Goal: Navigation & Orientation: Find specific page/section

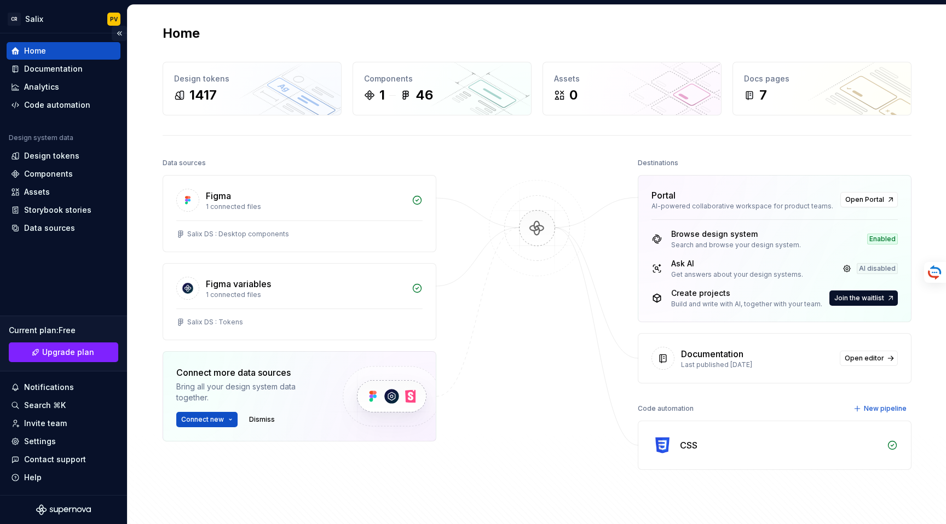
click at [120, 28] on button "Collapse sidebar" at bounding box center [119, 33] width 15 height 15
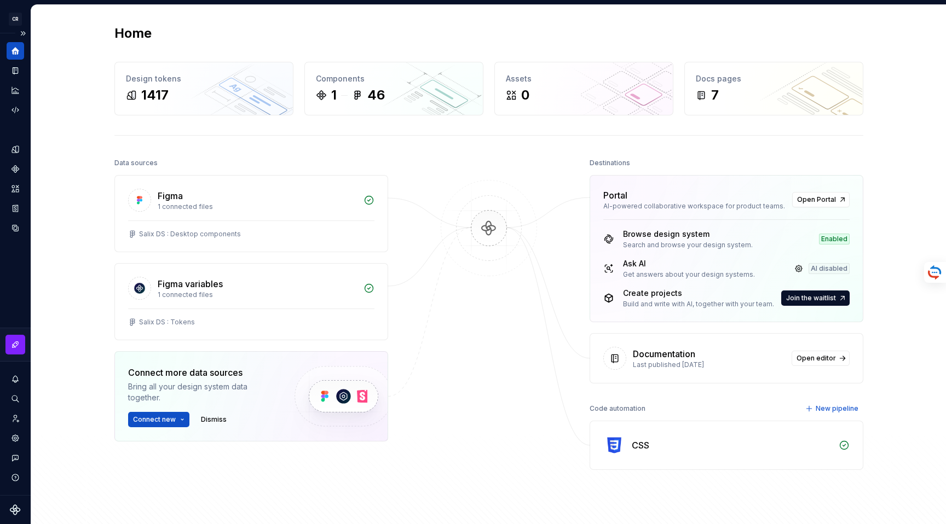
click at [26, 72] on div "Design system data" at bounding box center [15, 264] width 31 height 462
click at [22, 72] on div "Documentation" at bounding box center [16, 71] width 18 height 18
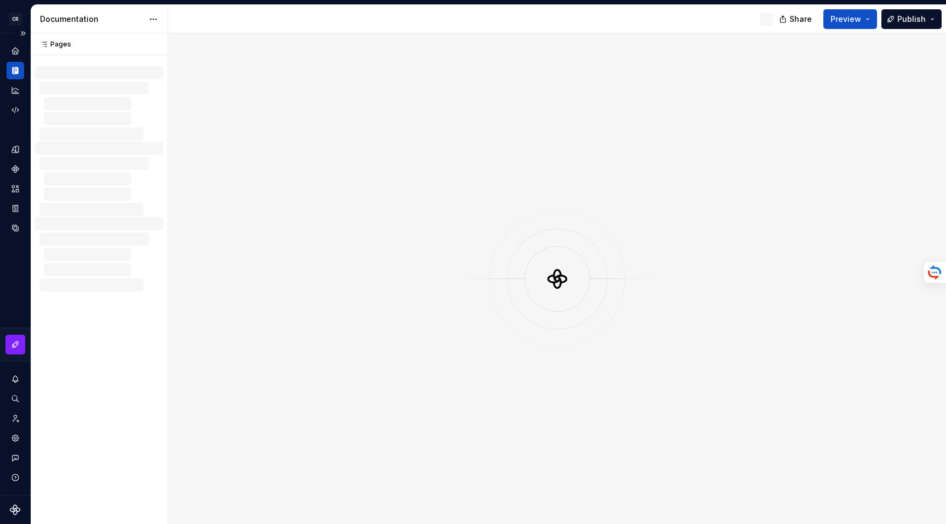
click at [15, 75] on icon "Documentation" at bounding box center [15, 71] width 10 height 10
click at [20, 102] on div "Code automation" at bounding box center [16, 110] width 18 height 18
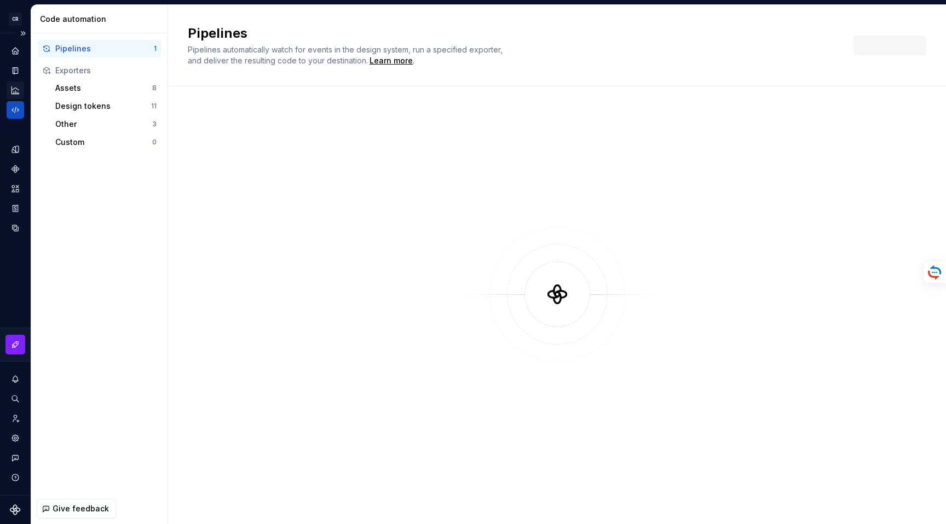
click at [18, 95] on icon "Analytics" at bounding box center [15, 90] width 10 height 10
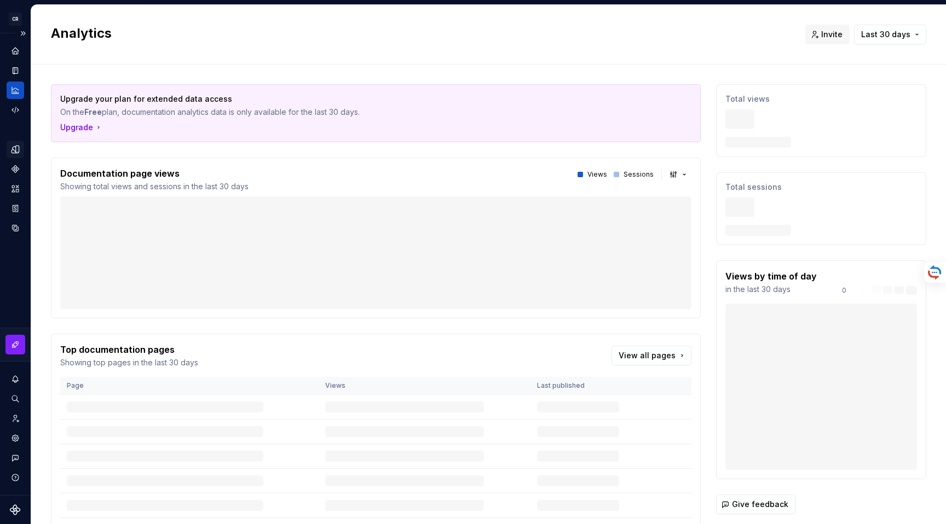
click at [15, 153] on icon "Design tokens" at bounding box center [14, 149] width 7 height 7
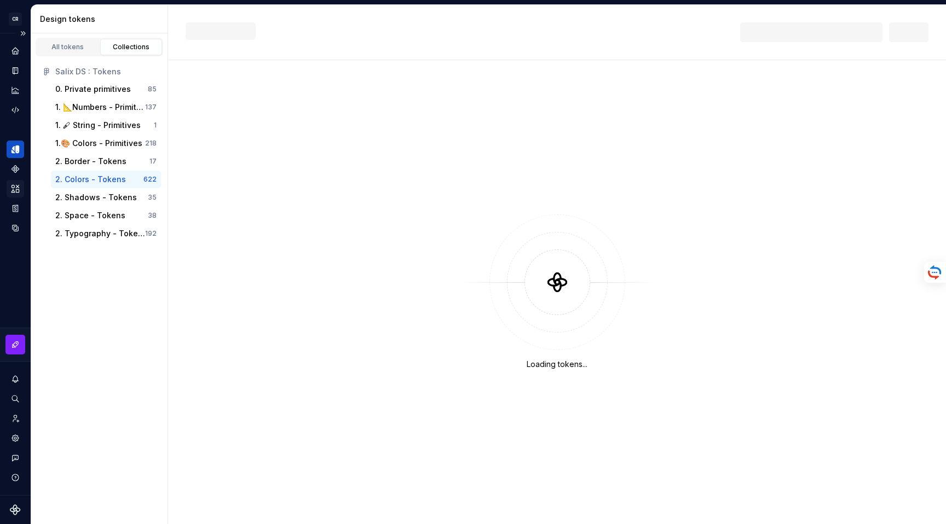
click at [21, 182] on div "Assets" at bounding box center [16, 189] width 18 height 18
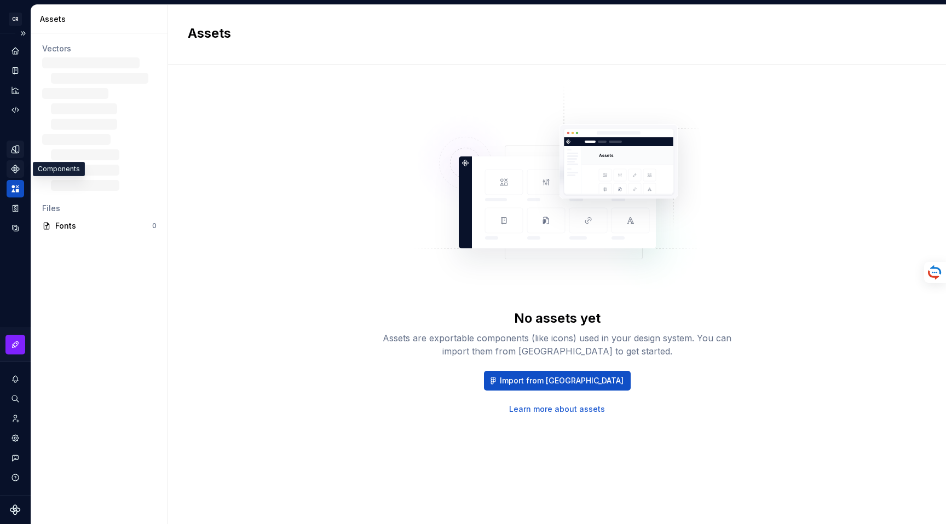
click at [16, 162] on div "Components" at bounding box center [16, 169] width 18 height 18
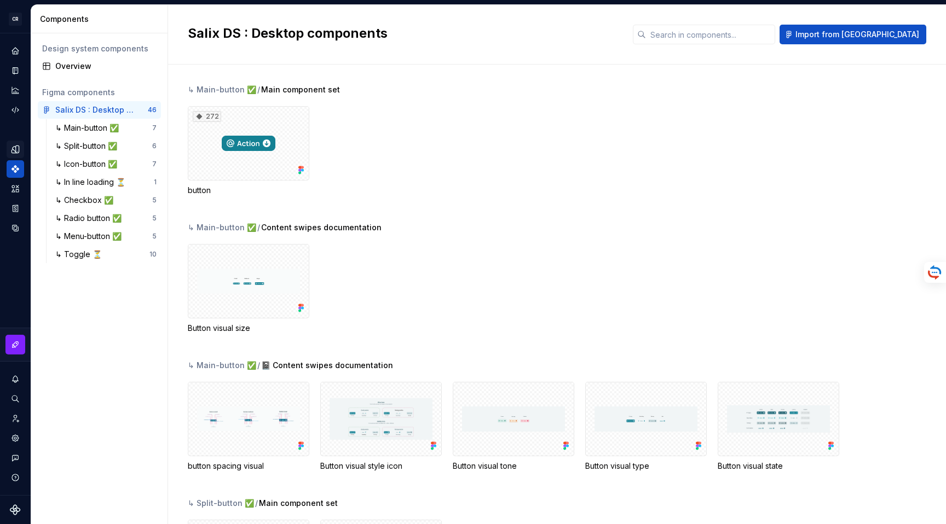
click at [20, 147] on div "Design tokens" at bounding box center [16, 150] width 18 height 18
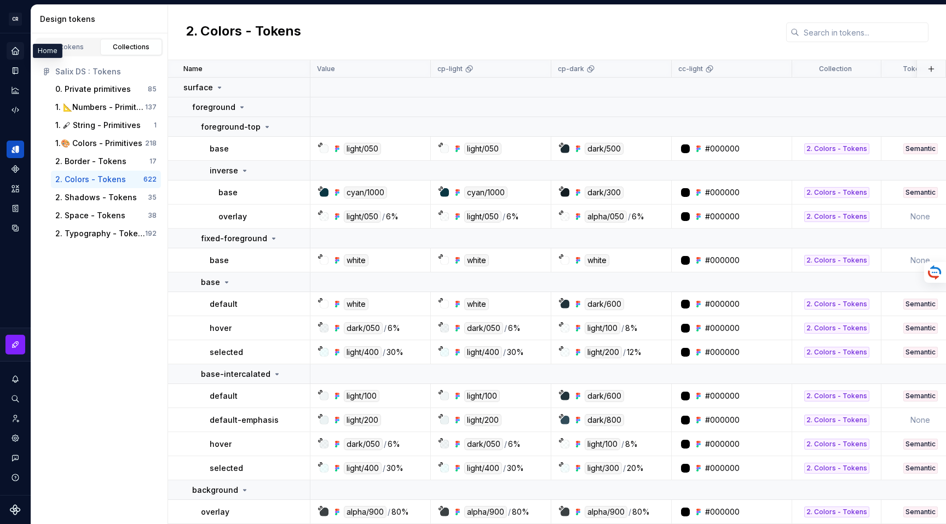
click at [20, 52] on div "Home" at bounding box center [16, 51] width 18 height 18
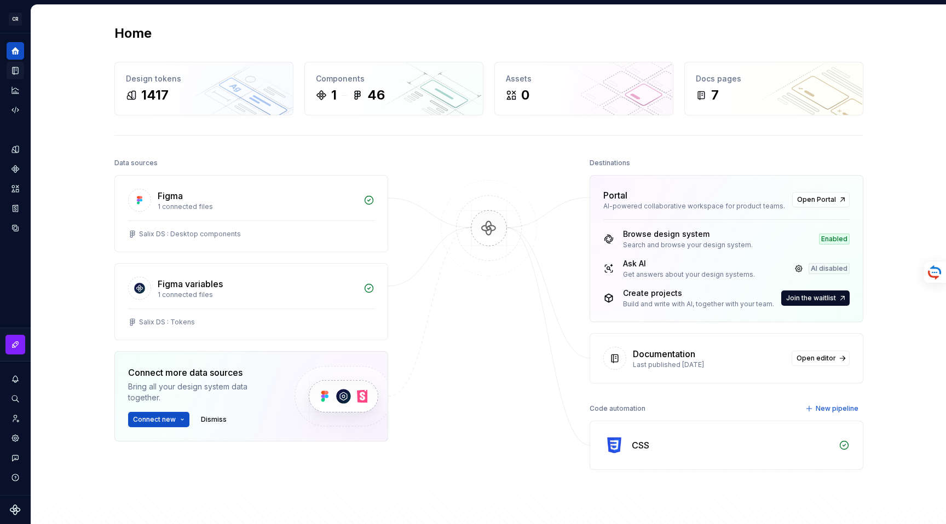
click at [13, 71] on icon "Documentation" at bounding box center [15, 70] width 5 height 7
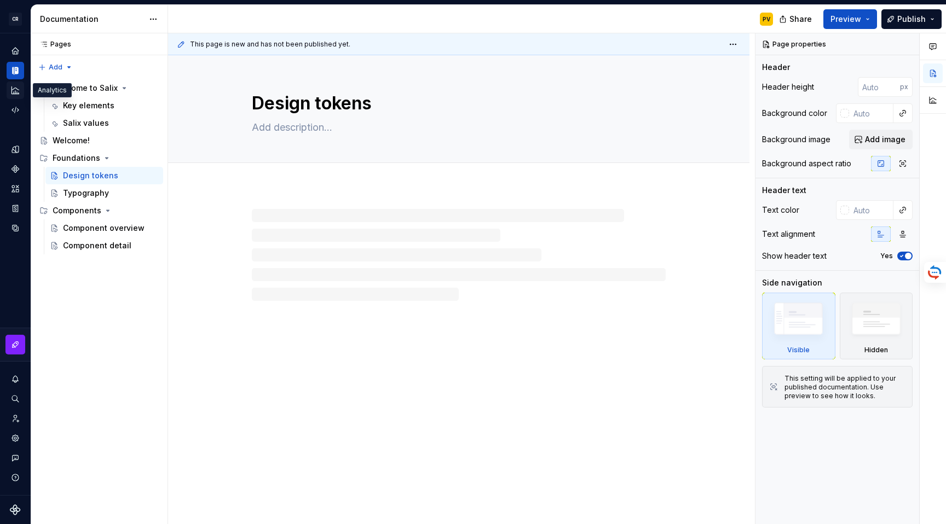
click at [13, 91] on icon "Analytics" at bounding box center [15, 90] width 10 height 10
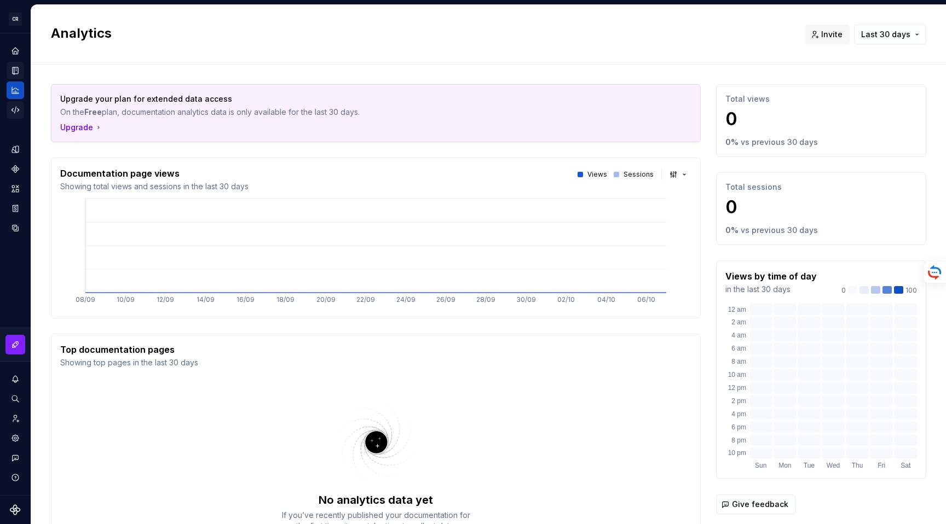
click at [13, 112] on icon "Code automation" at bounding box center [15, 110] width 10 height 10
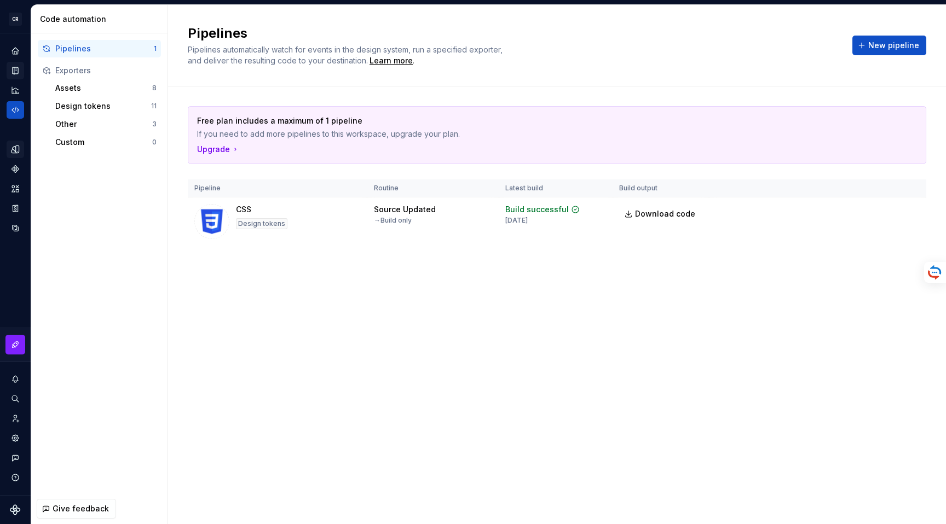
click at [13, 154] on div "Design tokens" at bounding box center [16, 150] width 18 height 18
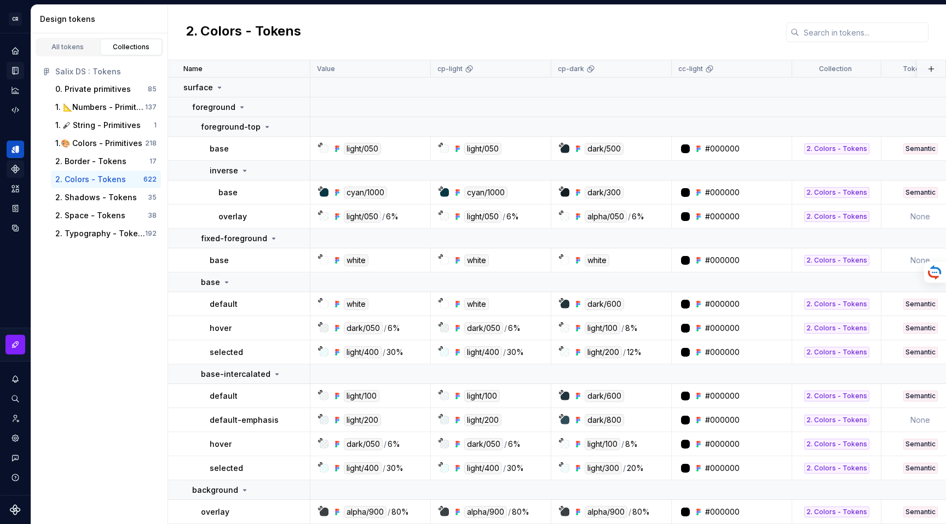
click at [14, 173] on icon "Components" at bounding box center [15, 169] width 10 height 10
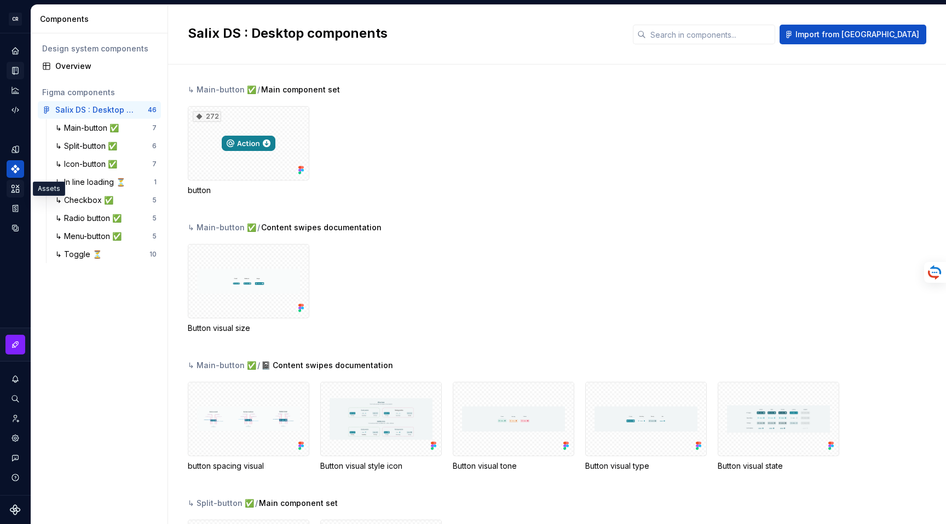
click at [13, 188] on icon "Assets" at bounding box center [15, 188] width 8 height 7
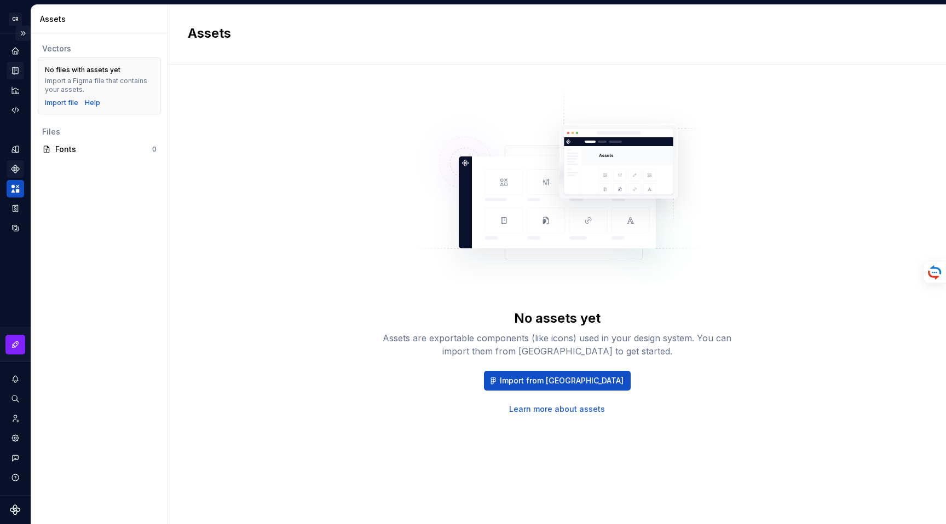
click at [22, 34] on button "Expand sidebar" at bounding box center [22, 33] width 15 height 15
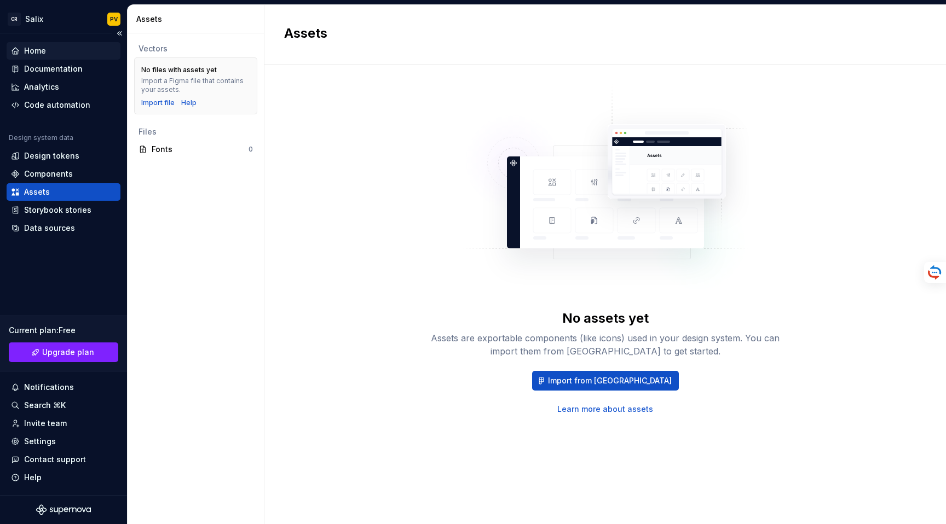
click at [30, 50] on div "Home" at bounding box center [35, 50] width 22 height 11
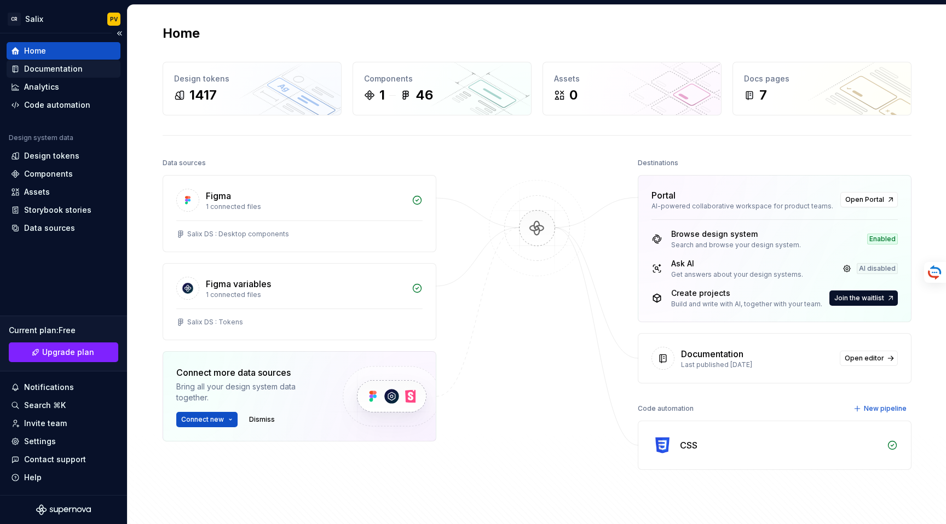
click at [31, 70] on div "Documentation" at bounding box center [53, 68] width 59 height 11
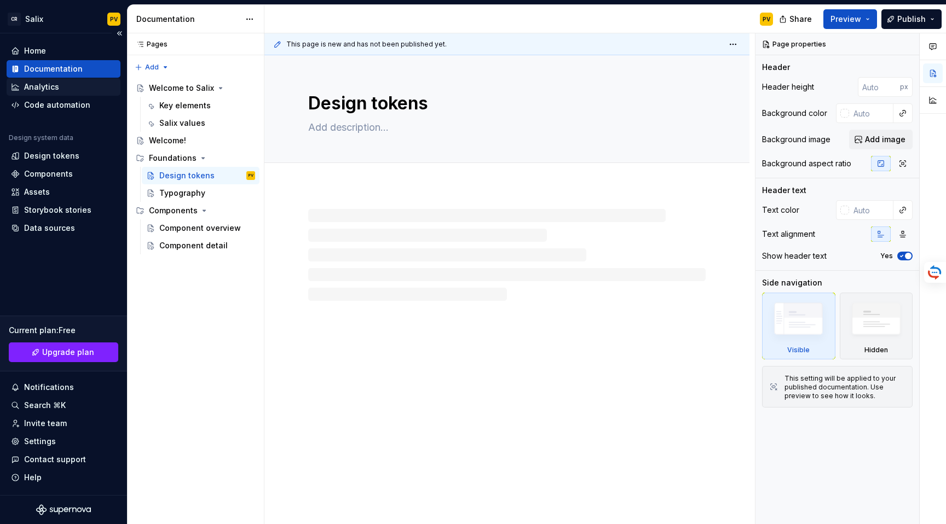
click at [30, 87] on div "Analytics" at bounding box center [41, 87] width 35 height 11
type textarea "*"
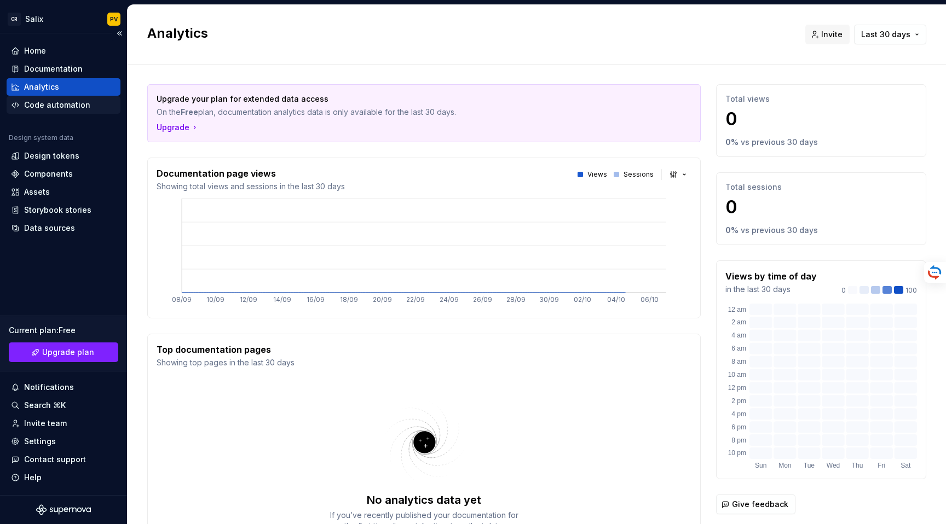
click at [32, 103] on div "Code automation" at bounding box center [57, 105] width 66 height 11
